Goal: Task Accomplishment & Management: Use online tool/utility

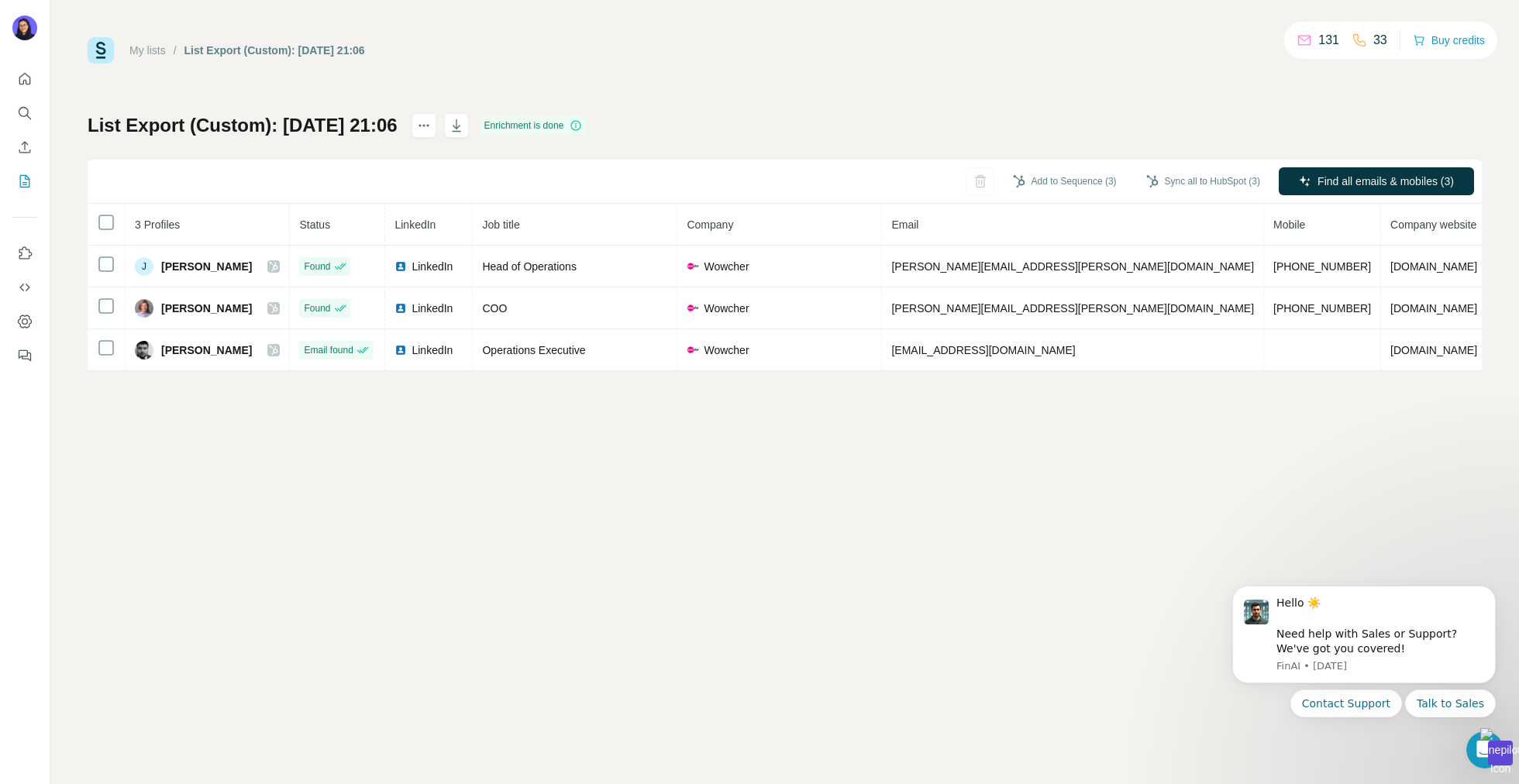
click at [123, 46] on div "My lists / List Export (Custom): [DATE] 21:06" at bounding box center [226, 50] width 277 height 26
click at [155, 47] on link "My lists" at bounding box center [148, 49] width 36 height 12
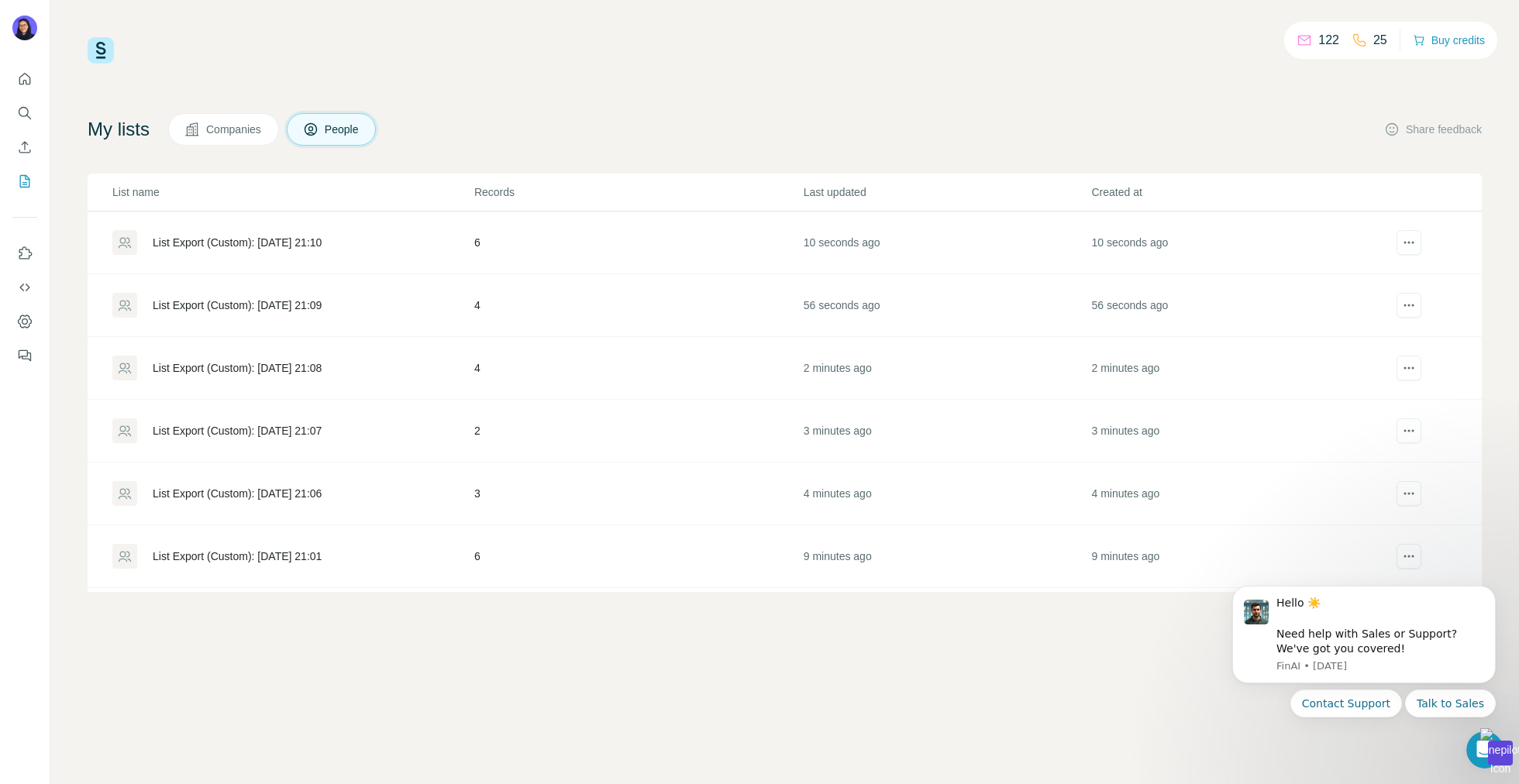
click at [271, 549] on div "List Export (Custom): [DATE] 21:01" at bounding box center [236, 556] width 169 height 16
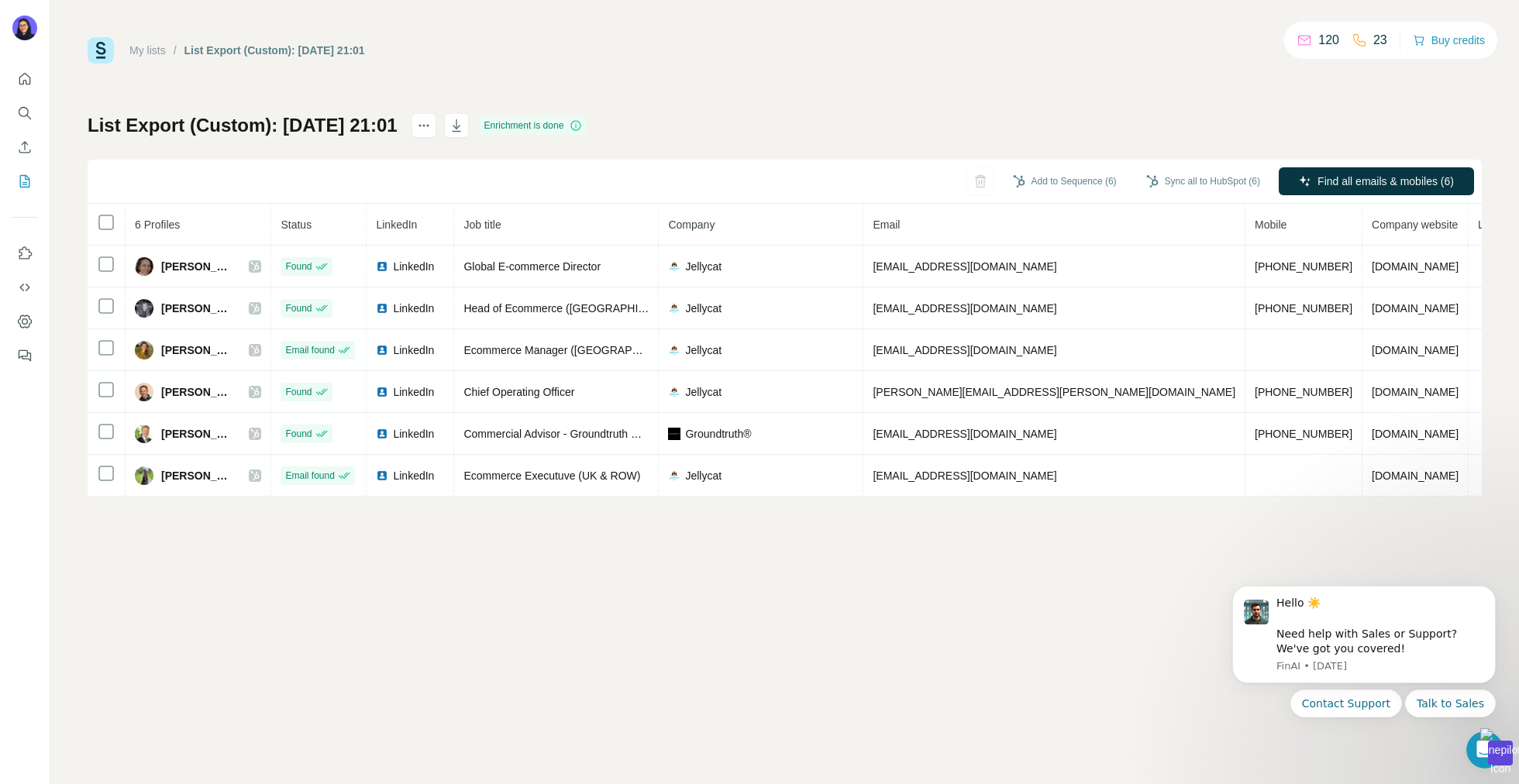
click at [153, 43] on div "My lists" at bounding box center [148, 50] width 36 height 16
click at [153, 49] on link "My lists" at bounding box center [148, 49] width 36 height 12
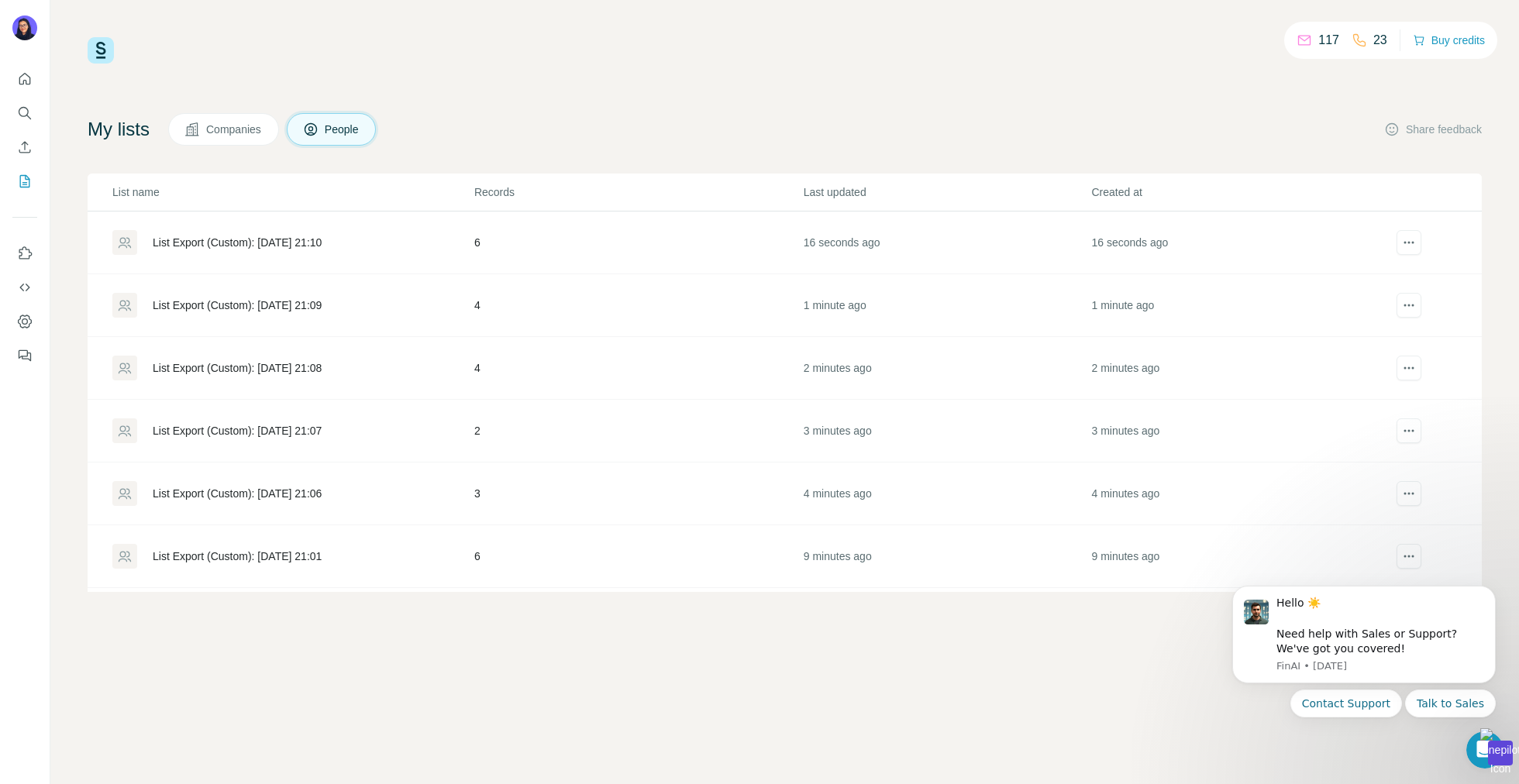
click at [258, 494] on div "List Export (Custom): [DATE] 21:06" at bounding box center [236, 493] width 169 height 16
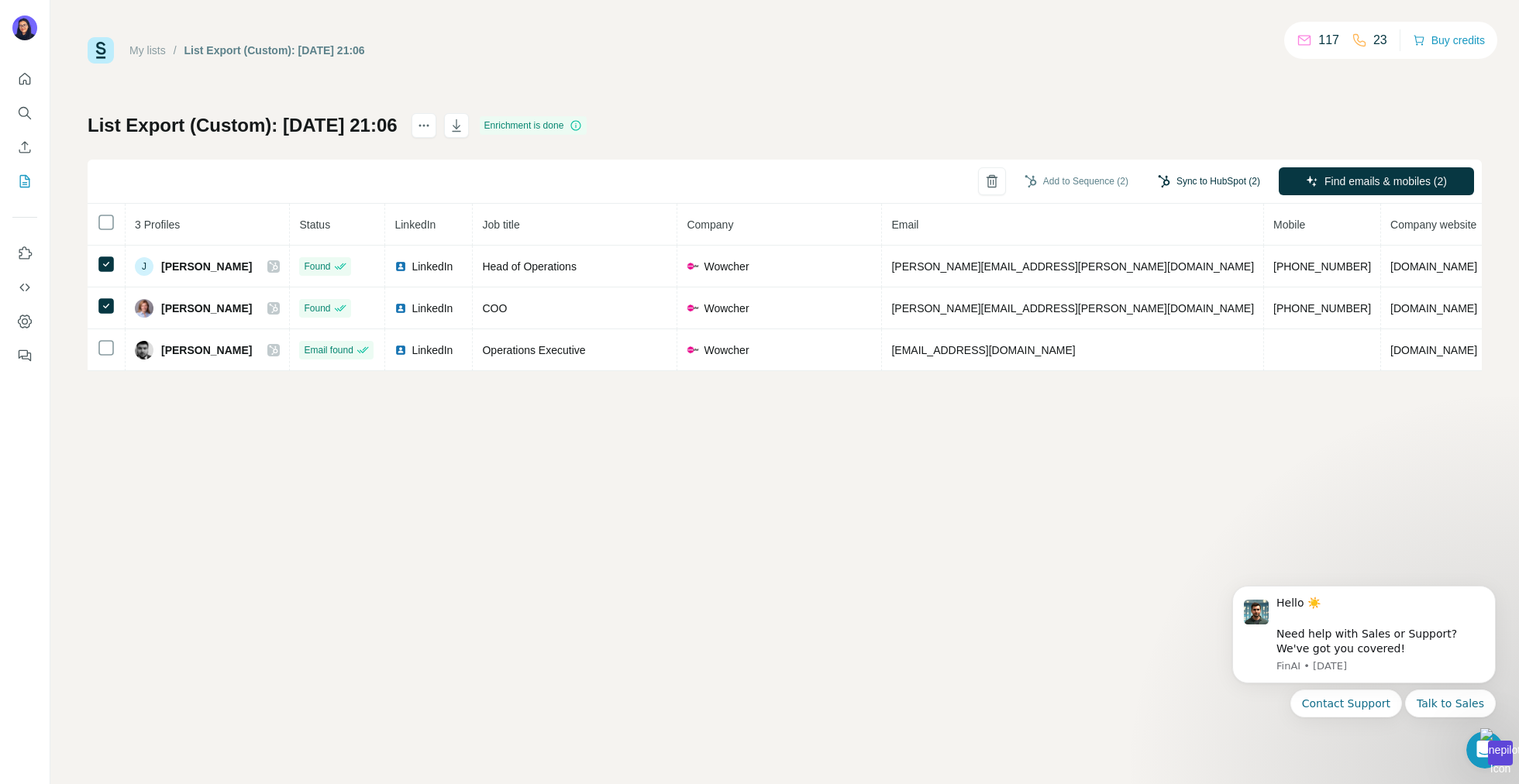
click at [1179, 189] on button "Sync to HubSpot (2)" at bounding box center [1208, 181] width 124 height 23
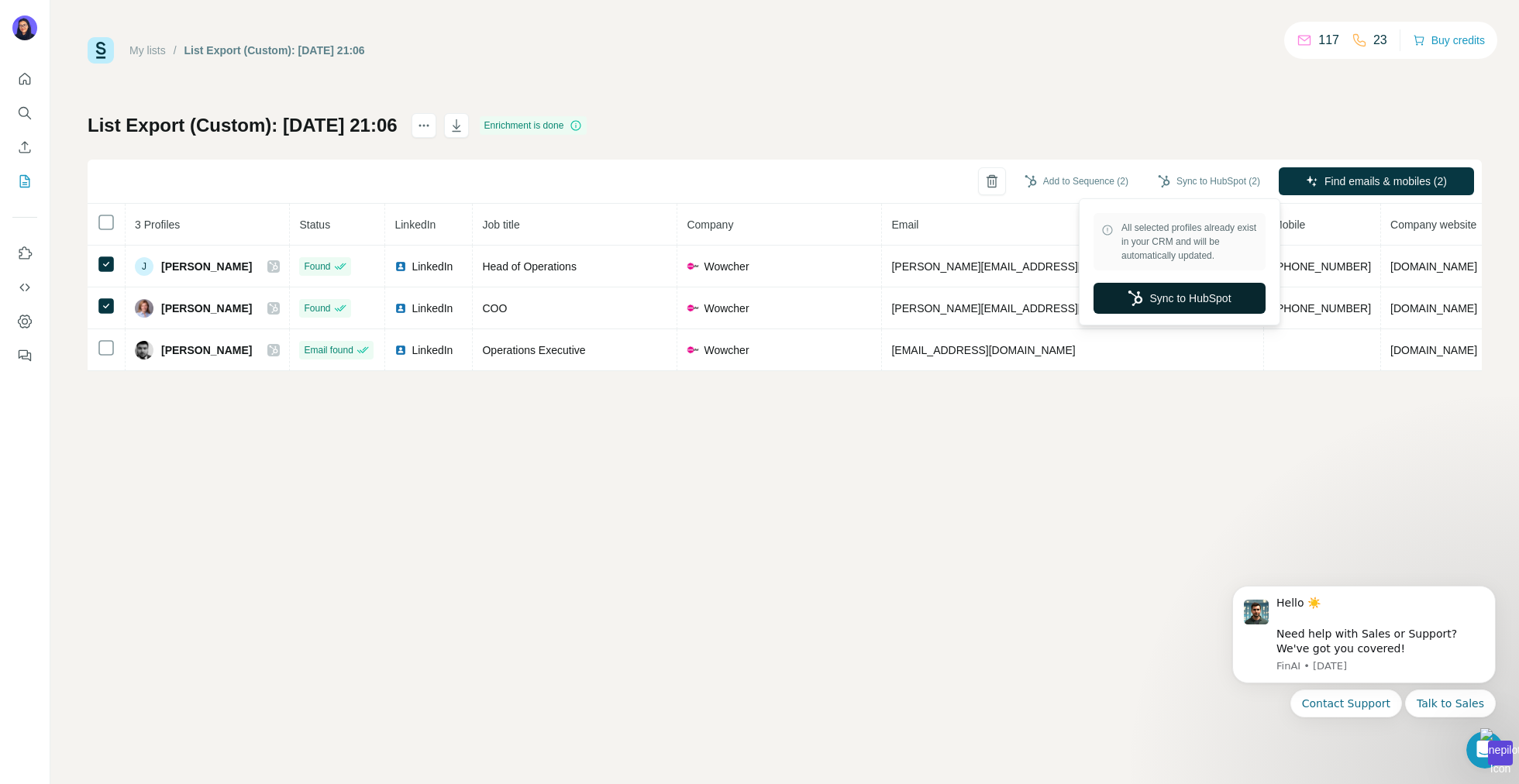
click at [1177, 304] on button "Sync to HubSpot" at bounding box center [1179, 298] width 172 height 31
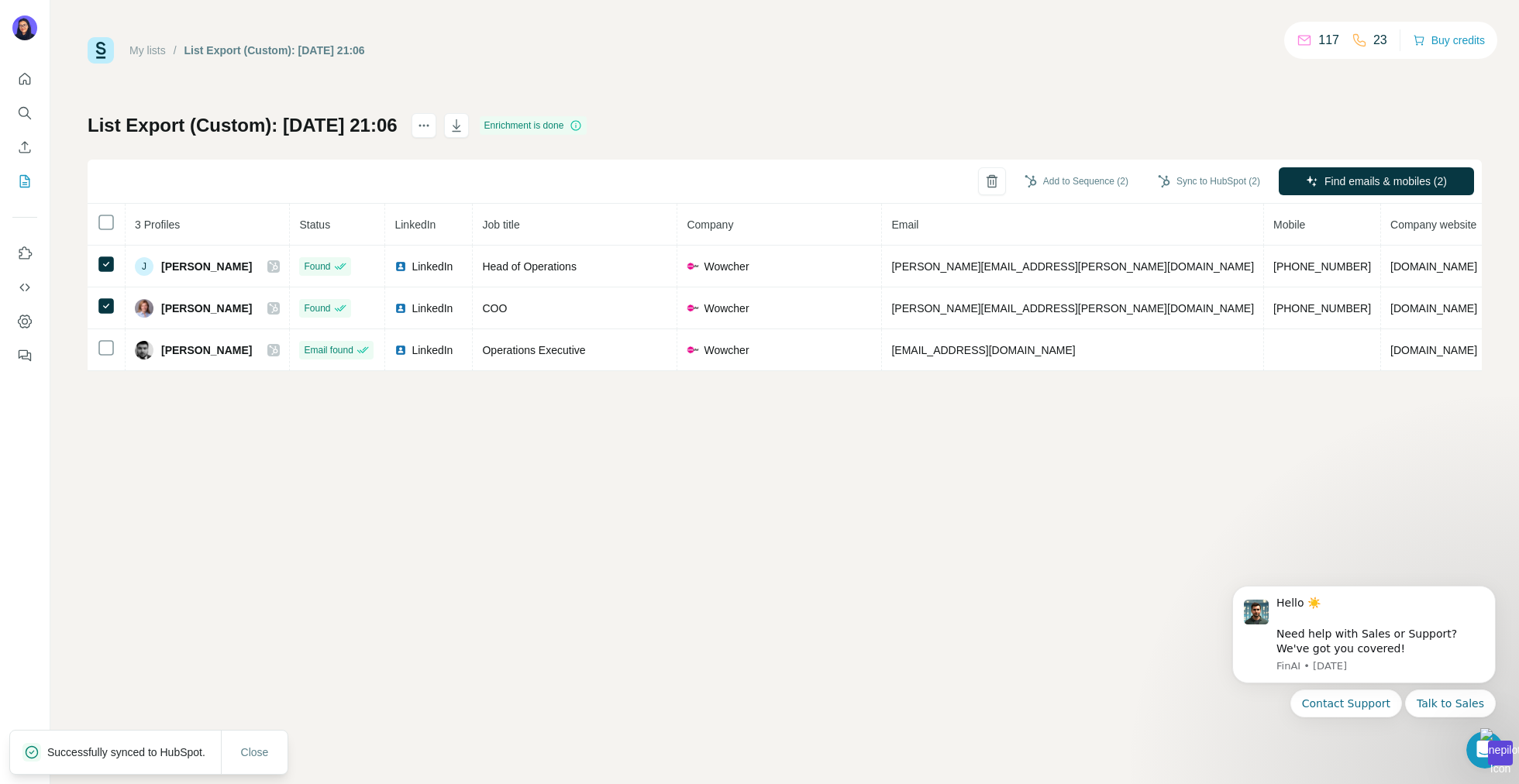
click at [158, 47] on link "My lists" at bounding box center [148, 49] width 36 height 12
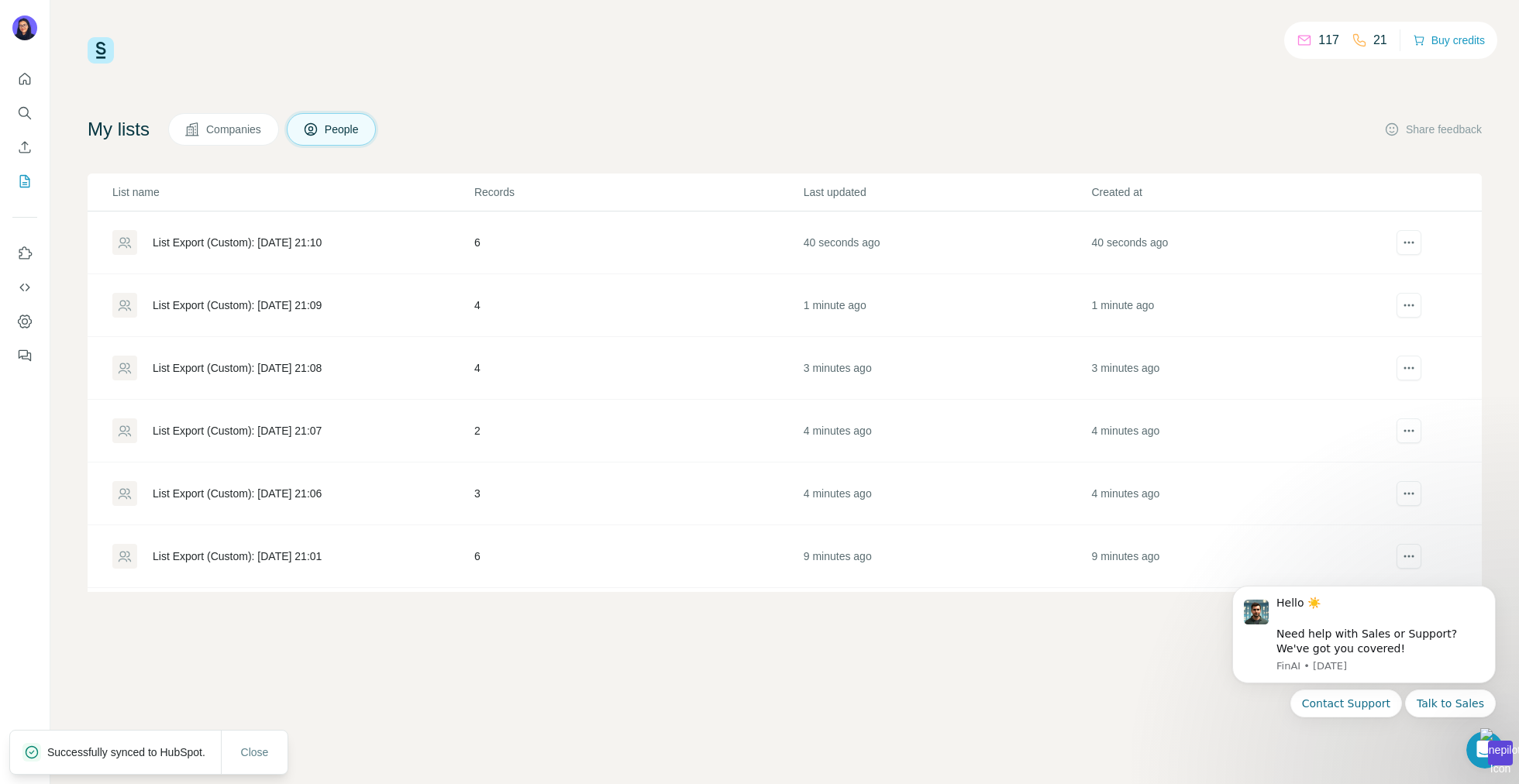
click at [234, 423] on div "List Export (Custom): [DATE] 21:07" at bounding box center [236, 430] width 169 height 16
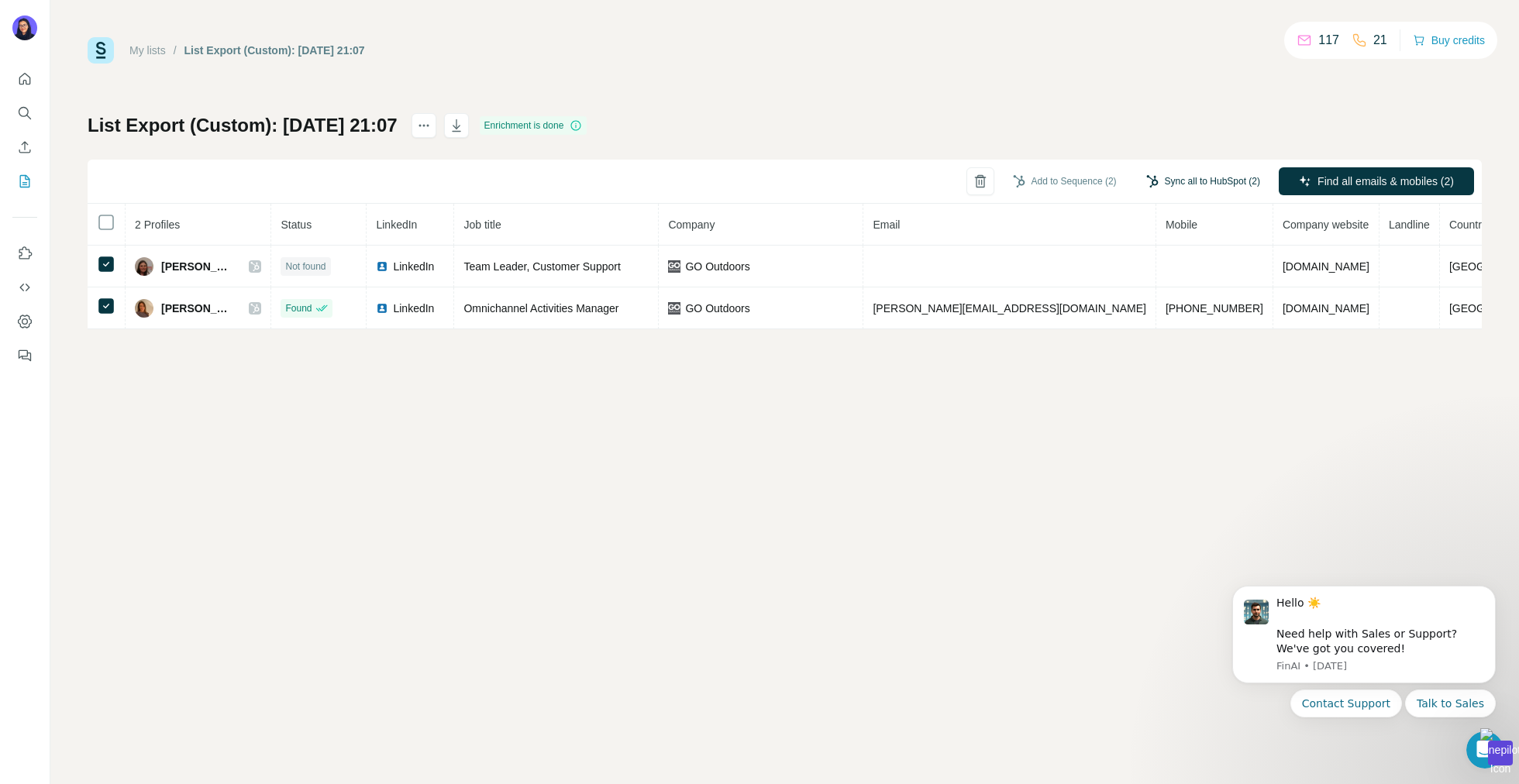
click at [1201, 179] on button "Sync all to HubSpot (2)" at bounding box center [1203, 181] width 135 height 23
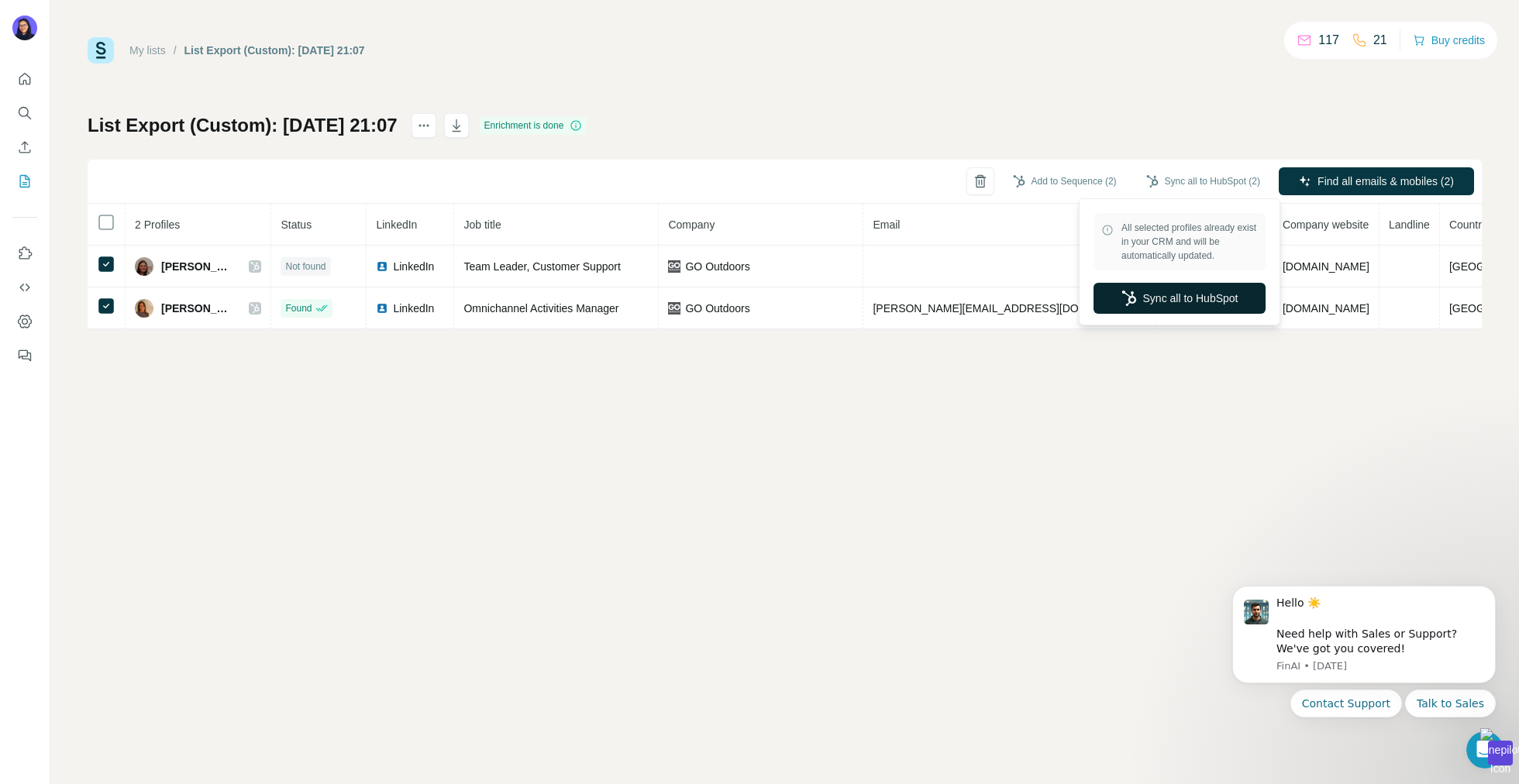
click at [1169, 303] on button "Sync all to HubSpot" at bounding box center [1179, 298] width 172 height 31
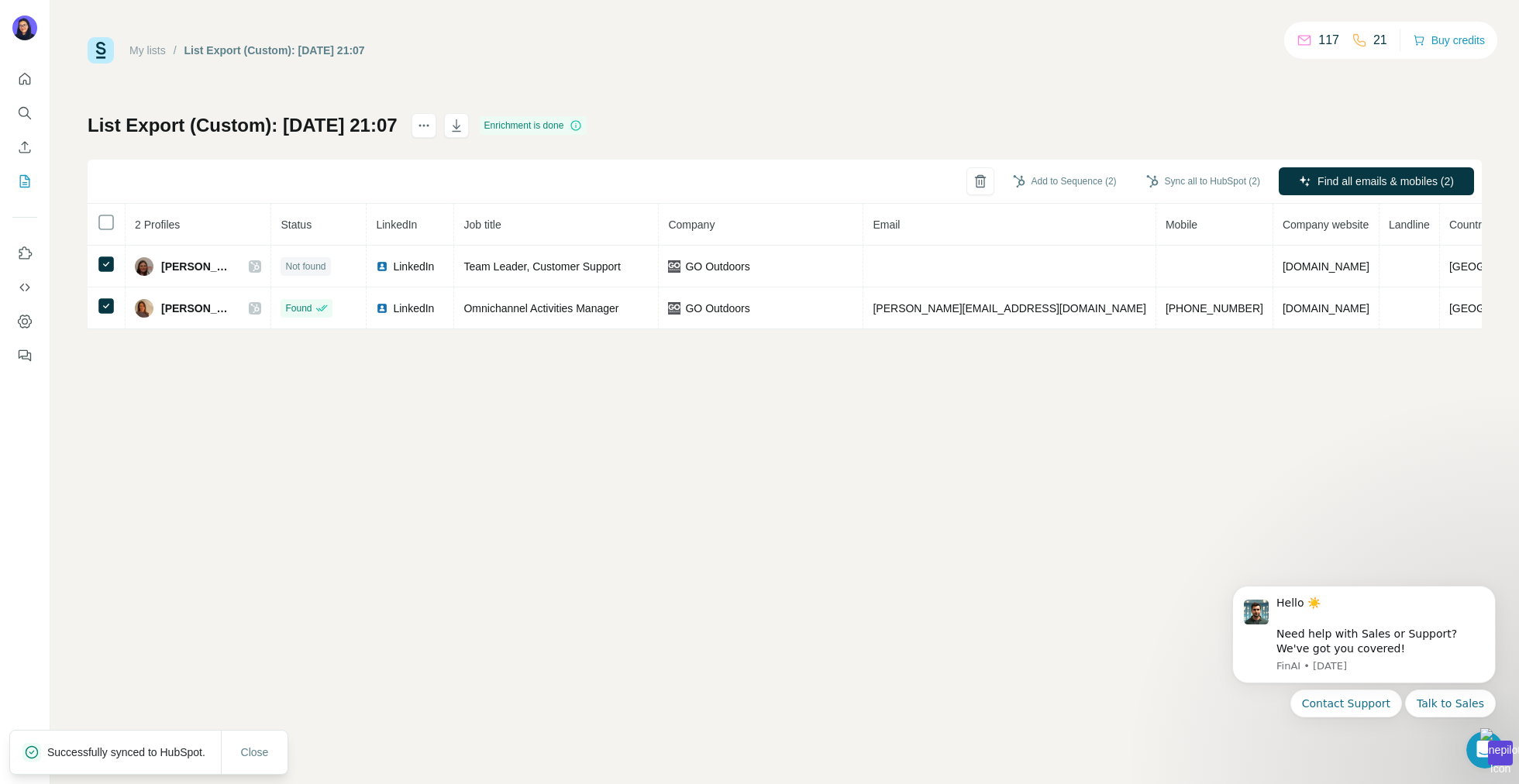
click at [149, 53] on link "My lists" at bounding box center [148, 49] width 36 height 12
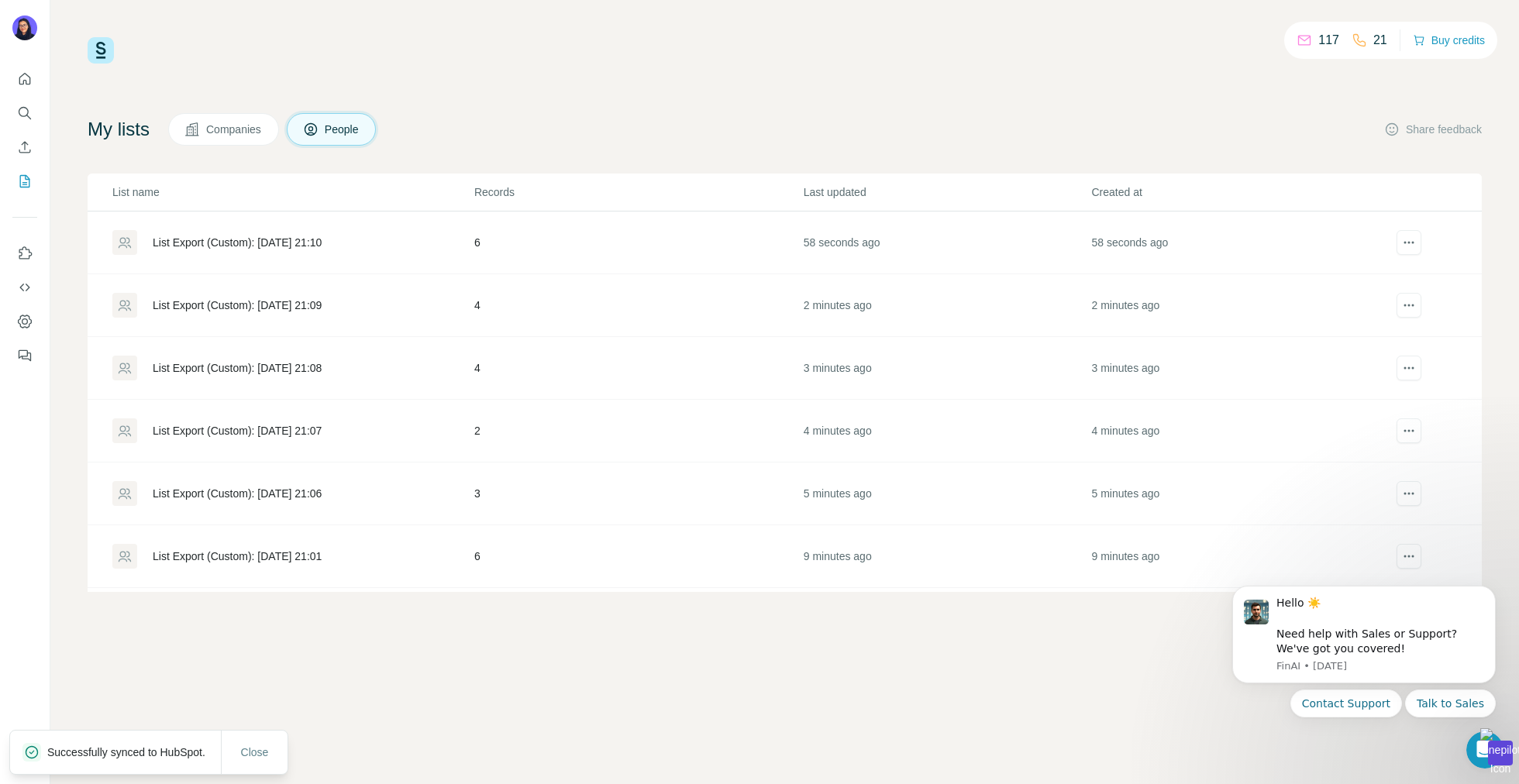
click at [287, 362] on div "List Export (Custom): [DATE] 21:08" at bounding box center [236, 368] width 169 height 16
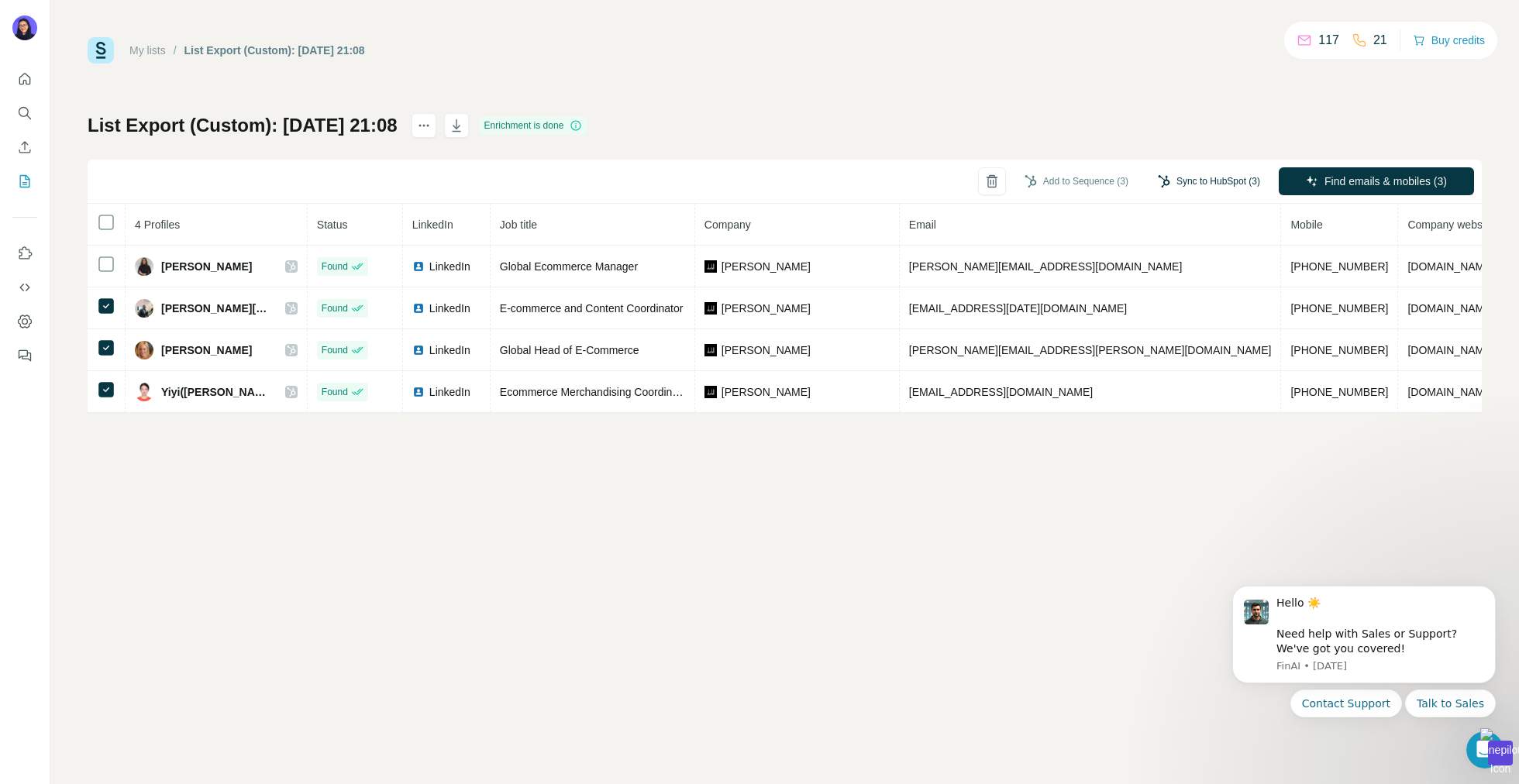
click at [1195, 175] on button "Sync to HubSpot (3)" at bounding box center [1208, 181] width 124 height 23
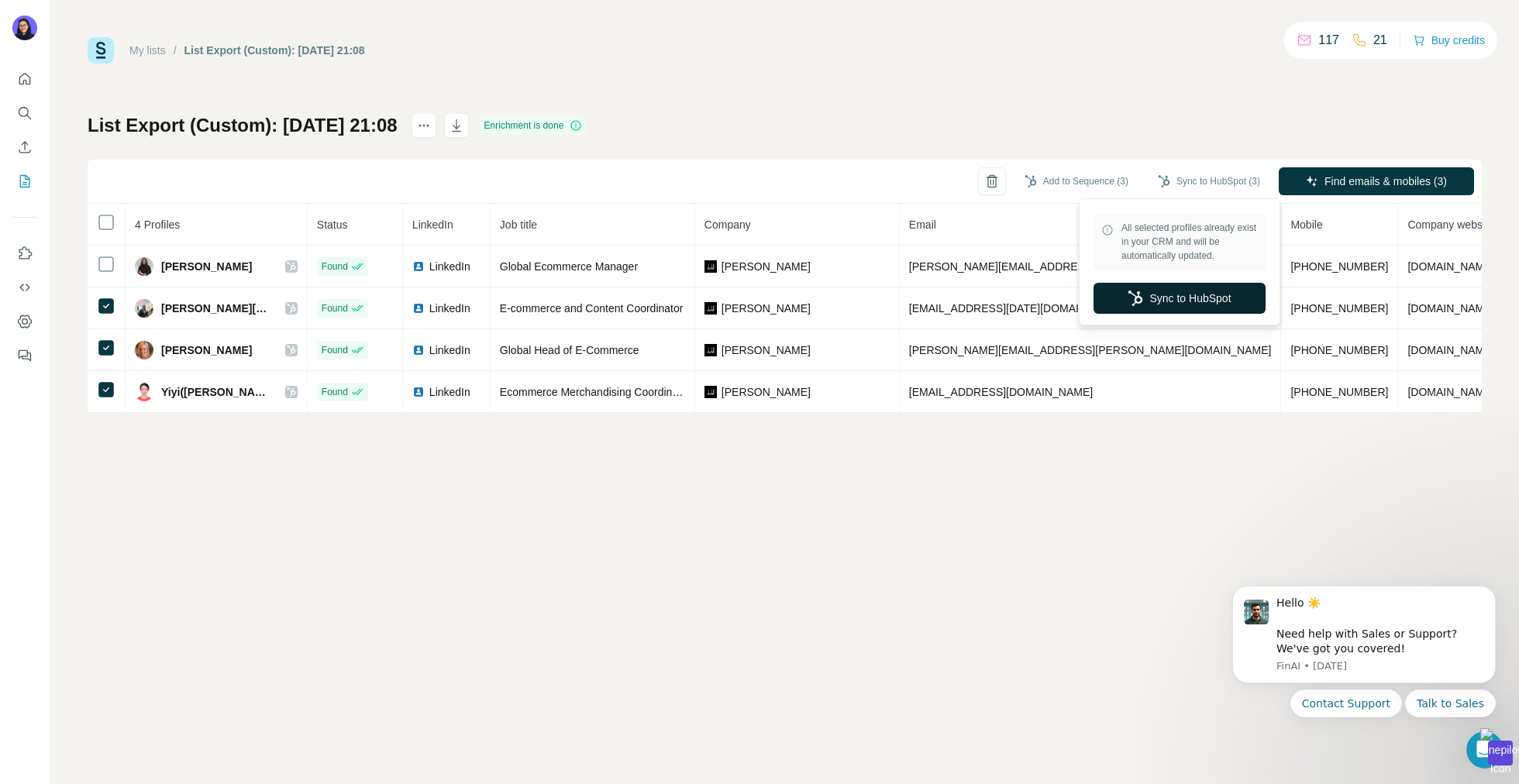
click at [1166, 288] on button "Sync to HubSpot" at bounding box center [1179, 298] width 172 height 31
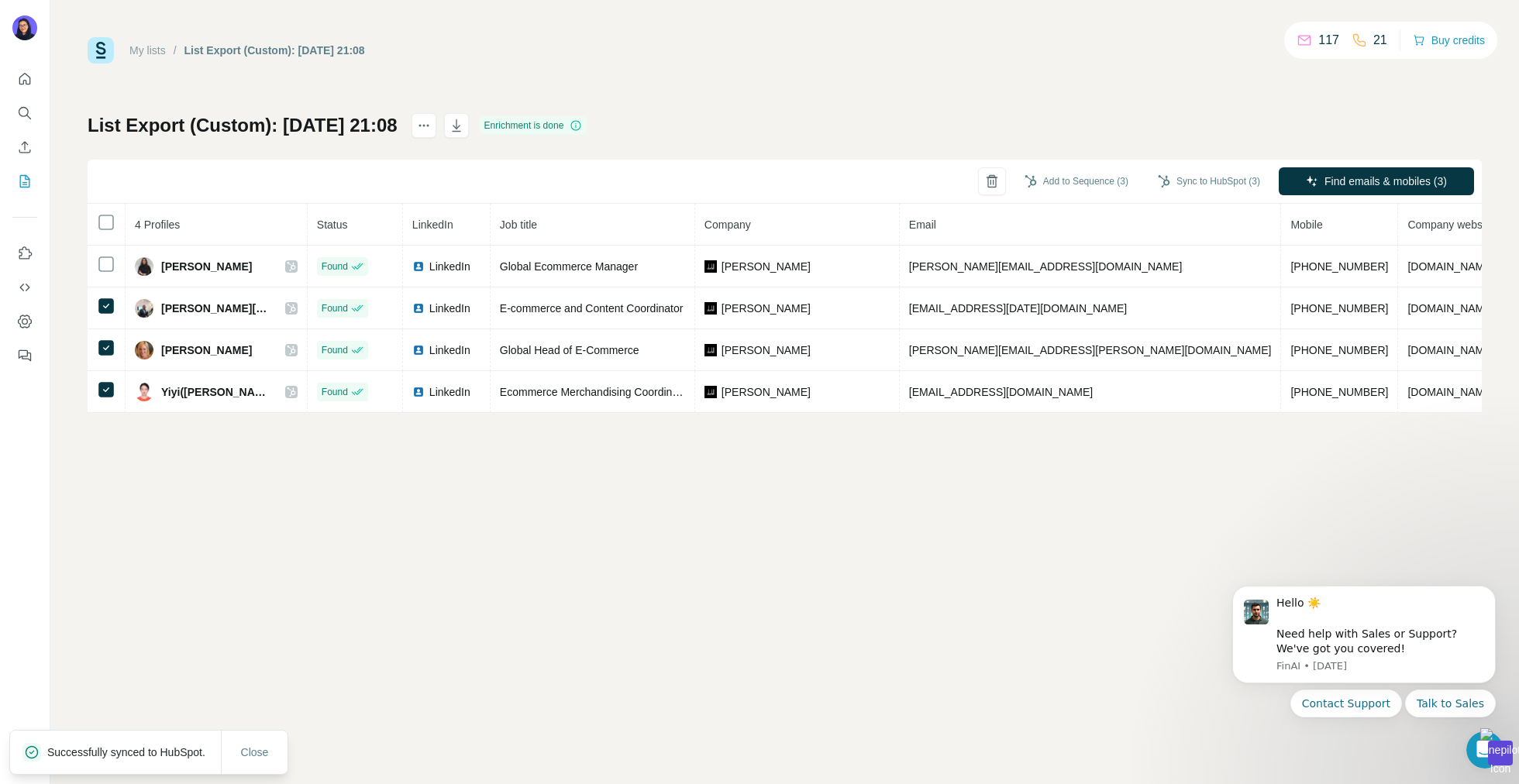
click at [137, 55] on link "My lists" at bounding box center [148, 49] width 36 height 12
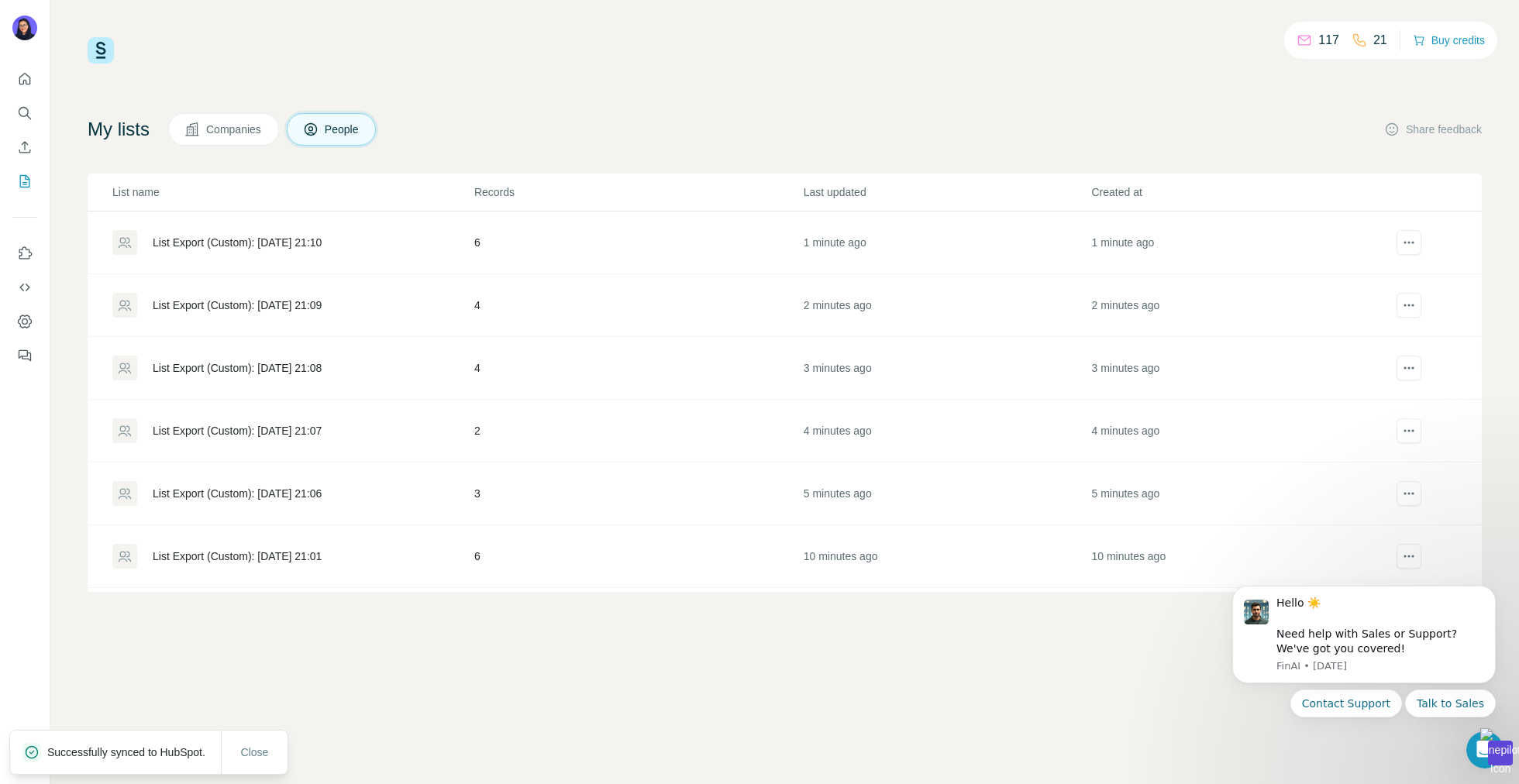
click at [262, 250] on div "List Export (Custom): [DATE] 21:10" at bounding box center [292, 242] width 360 height 25
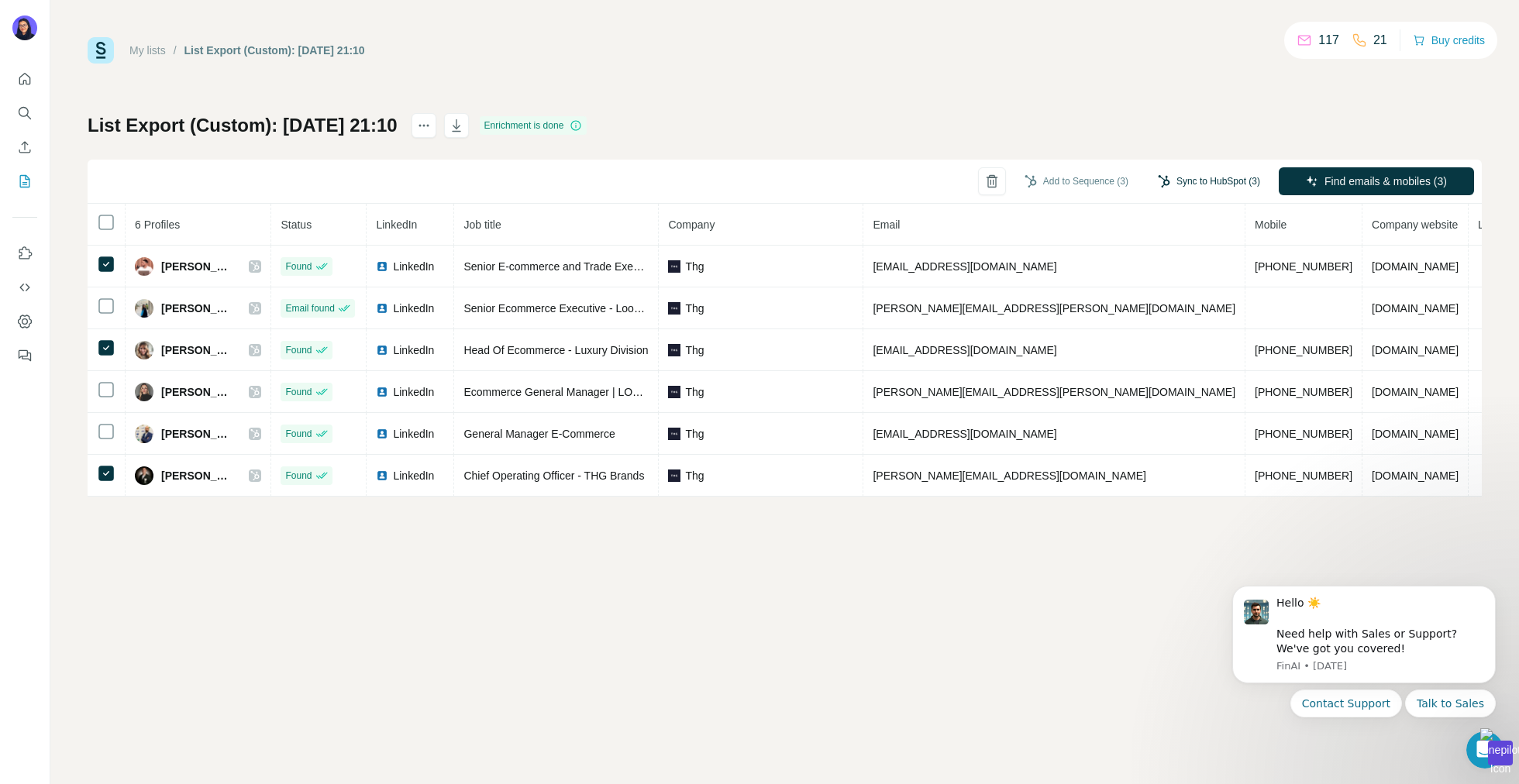
click at [1165, 185] on button "Sync to HubSpot (3)" at bounding box center [1208, 181] width 124 height 23
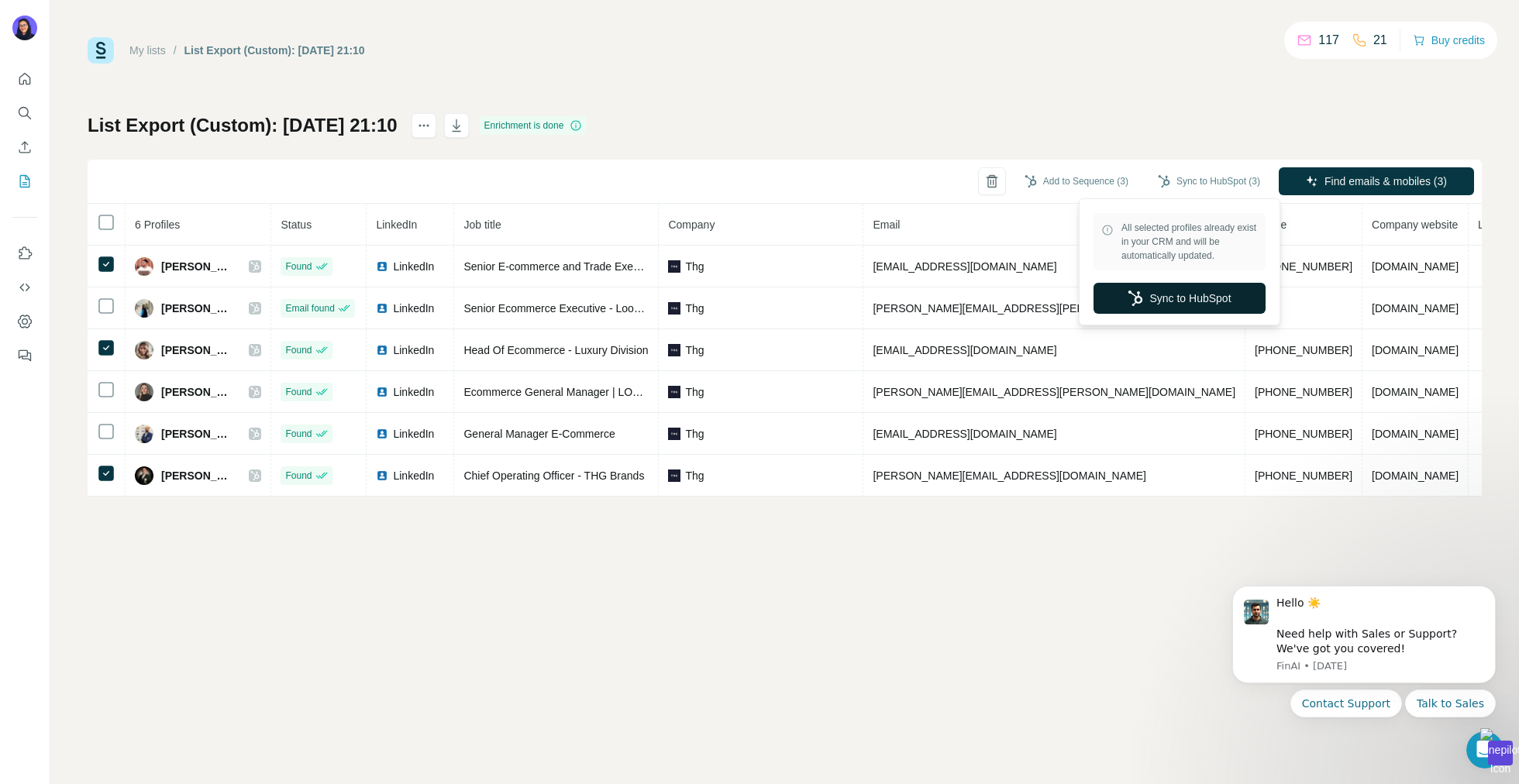
click at [1154, 288] on button "Sync to HubSpot" at bounding box center [1179, 298] width 172 height 31
